Goal: Information Seeking & Learning: Learn about a topic

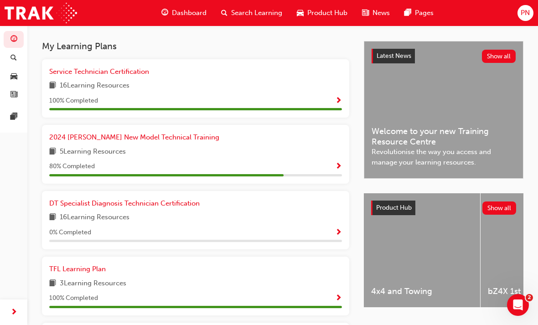
scroll to position [198, 0]
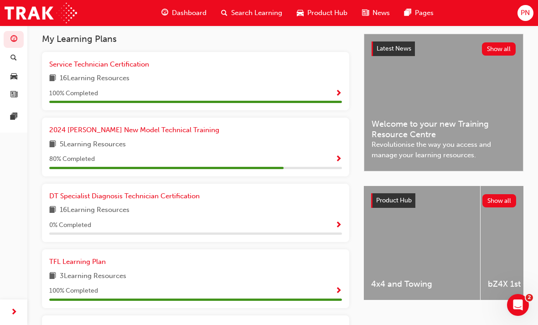
click at [341, 221] on span "Show Progress" at bounding box center [338, 225] width 7 height 8
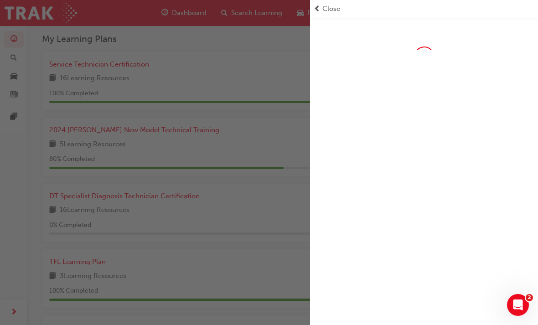
click at [332, 9] on span "Close" at bounding box center [331, 9] width 18 height 10
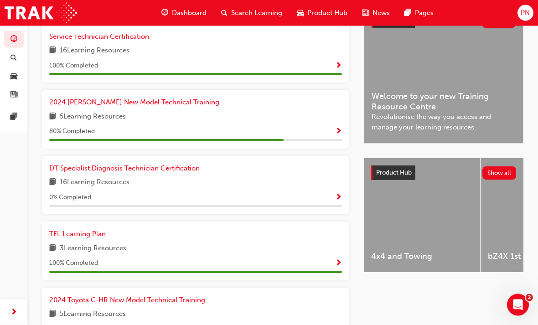
scroll to position [226, 0]
click at [104, 170] on link "DT Specialist Diagnosis Technician Certification" at bounding box center [126, 168] width 154 height 10
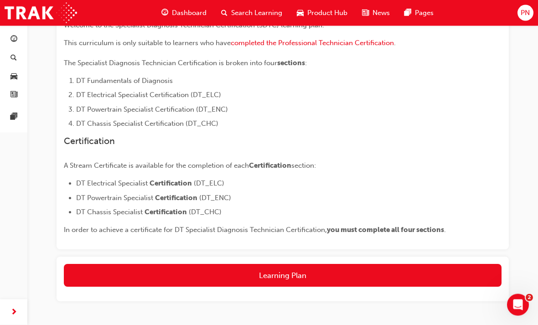
scroll to position [218, 0]
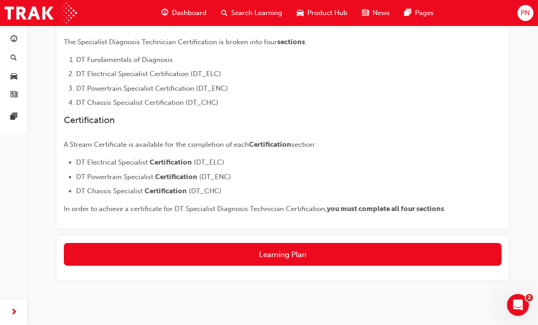
click at [300, 257] on button "Learning Plan" at bounding box center [282, 254] width 437 height 23
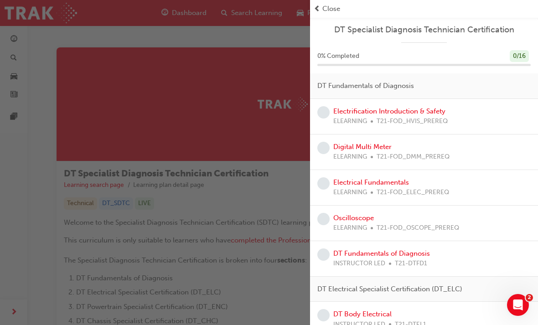
scroll to position [0, 0]
click at [435, 113] on link "Electrification Introduction & Safety" at bounding box center [389, 111] width 112 height 8
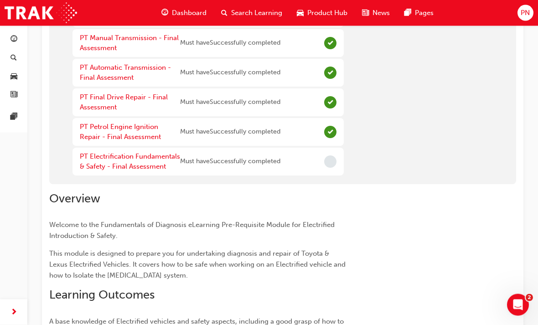
scroll to position [316, 0]
click at [111, 159] on link "PT Electrification Fundamentals & Safety - Final Assessment" at bounding box center [130, 161] width 100 height 19
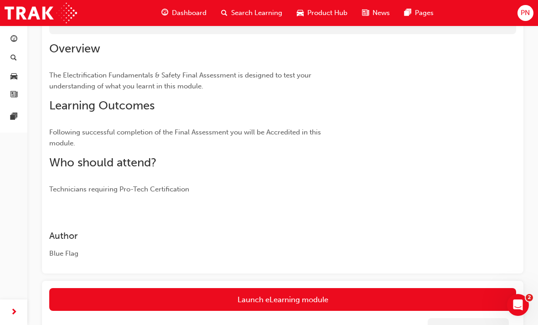
scroll to position [180, 0]
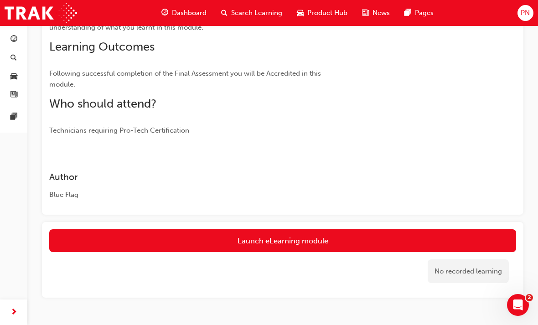
click at [310, 236] on button "Launch eLearning module" at bounding box center [282, 240] width 467 height 23
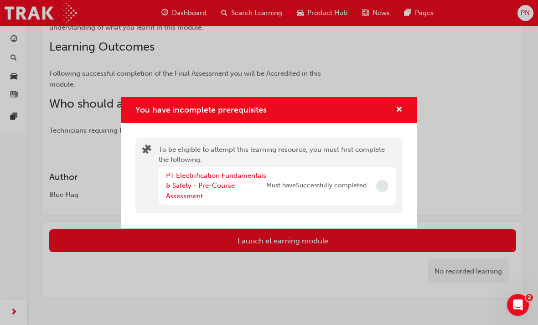
click at [174, 200] on link "PT Electrification Fundamentals & Safety - Pre-Course Assessment" at bounding box center [216, 185] width 100 height 29
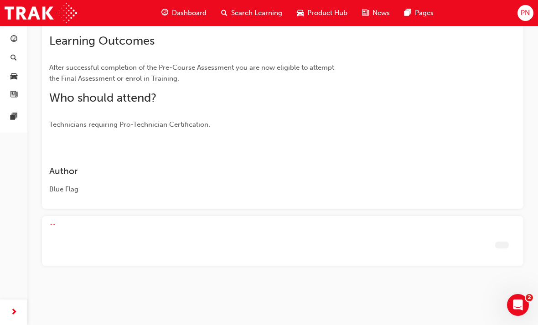
scroll to position [98, 0]
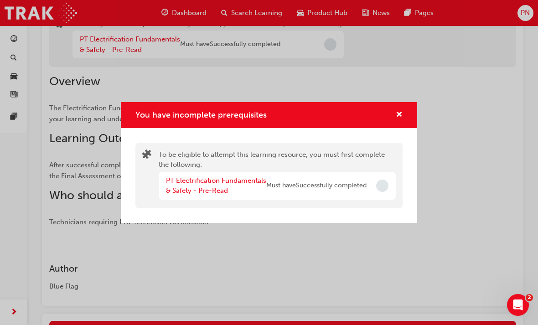
click at [193, 195] on link "PT Electrification Fundamentals & Safety - Pre-Read" at bounding box center [216, 185] width 100 height 19
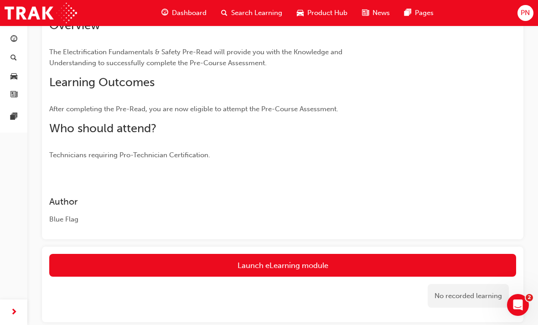
scroll to position [138, 0]
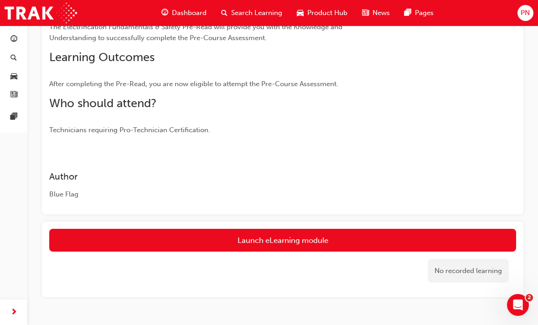
click at [321, 239] on link "Launch eLearning module" at bounding box center [282, 240] width 467 height 23
